Goal: Information Seeking & Learning: Find specific page/section

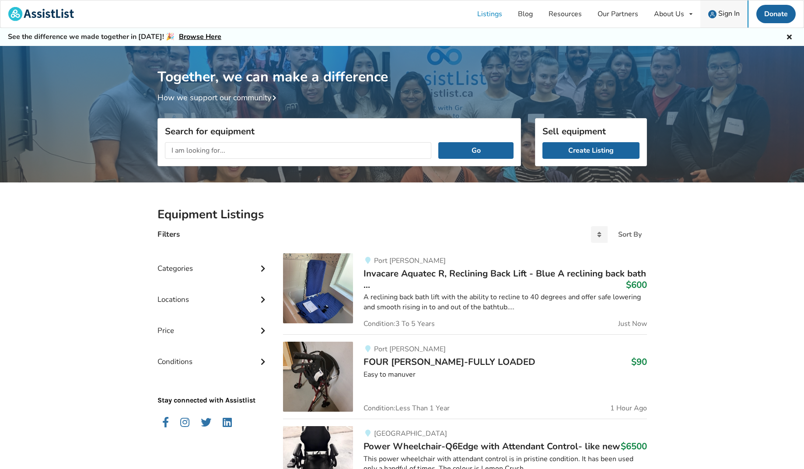
click at [723, 14] on span "Sign In" at bounding box center [728, 14] width 21 height 10
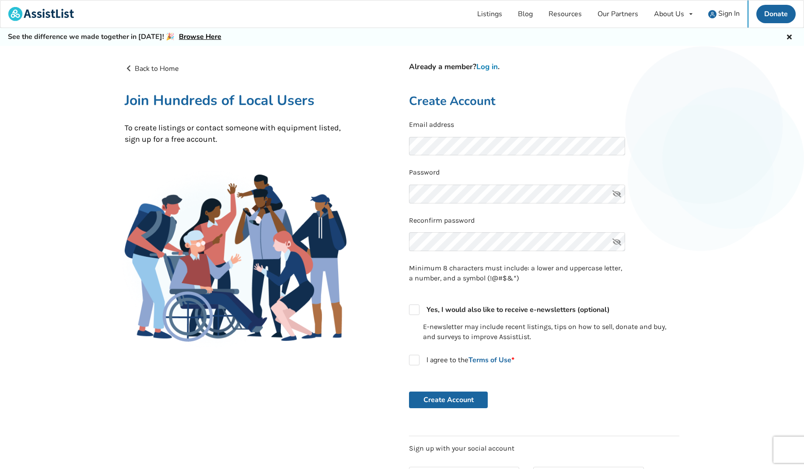
click at [494, 67] on link "Log in" at bounding box center [486, 67] width 21 height 10
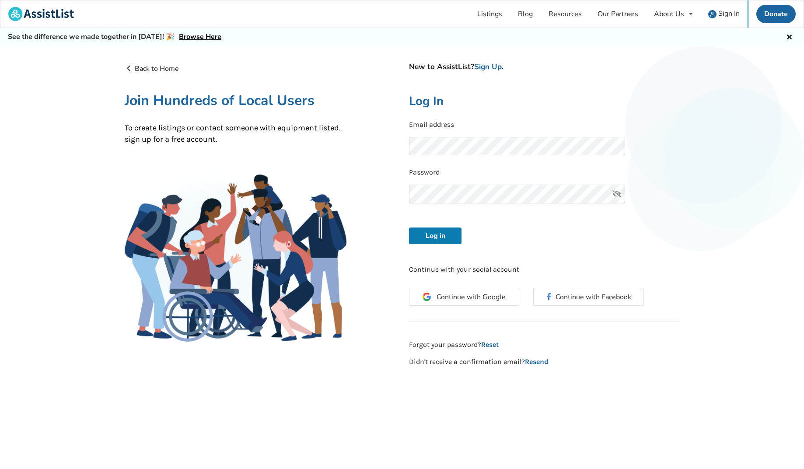
click at [437, 238] on button "Log in" at bounding box center [435, 235] width 52 height 17
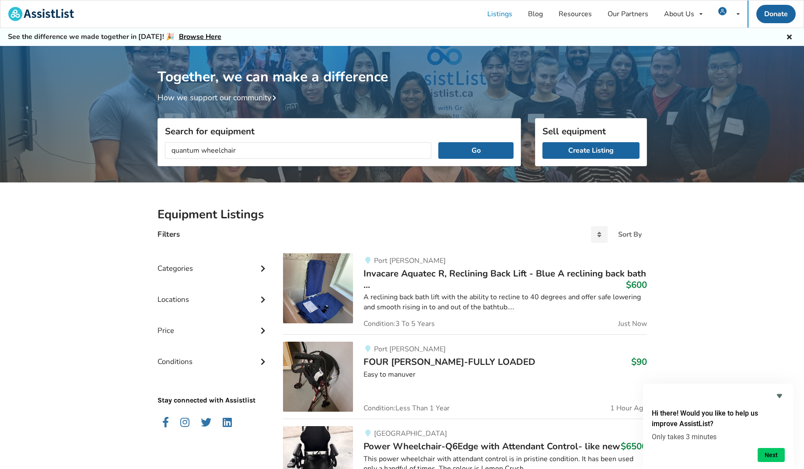
click at [476, 150] on button "Go" at bounding box center [475, 150] width 75 height 17
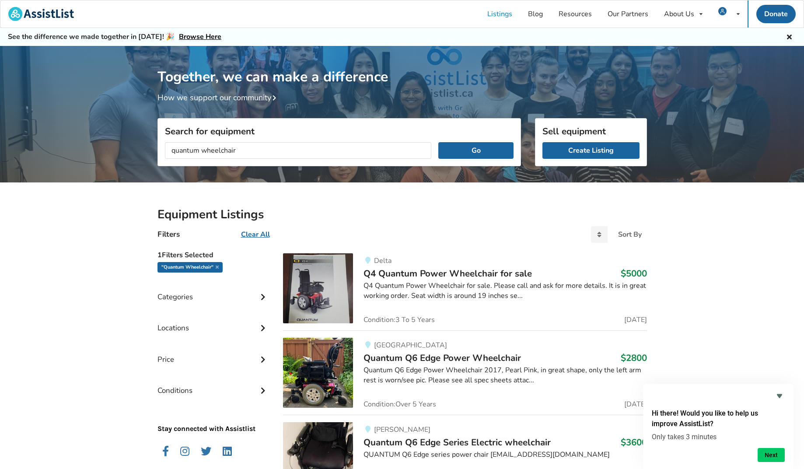
click at [202, 152] on input "quantum wheelchair" at bounding box center [298, 150] width 267 height 17
type input "quantum power wheelchair"
click at [492, 151] on button "Go" at bounding box center [475, 150] width 75 height 17
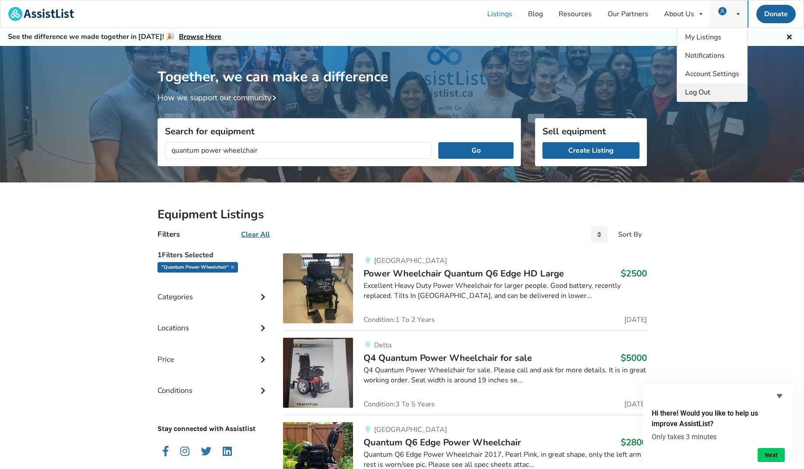
click at [694, 93] on span "Log Out" at bounding box center [697, 92] width 25 height 10
